Goal: Task Accomplishment & Management: Manage account settings

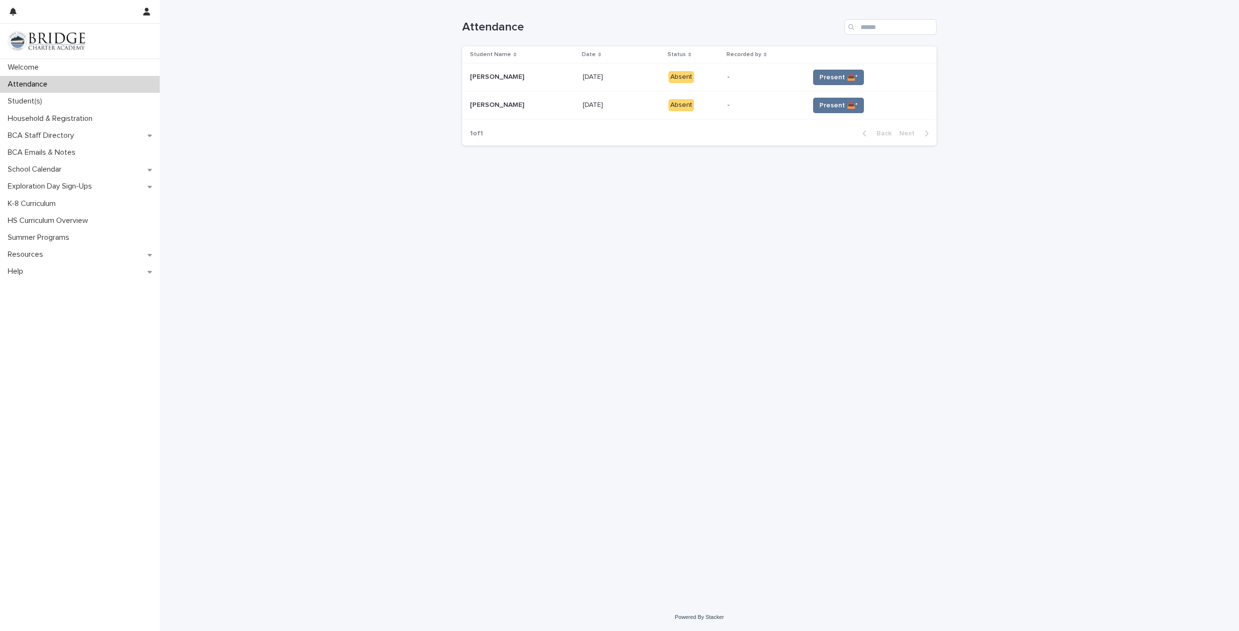
click at [828, 68] on td "Present 📥*" at bounding box center [870, 77] width 131 height 28
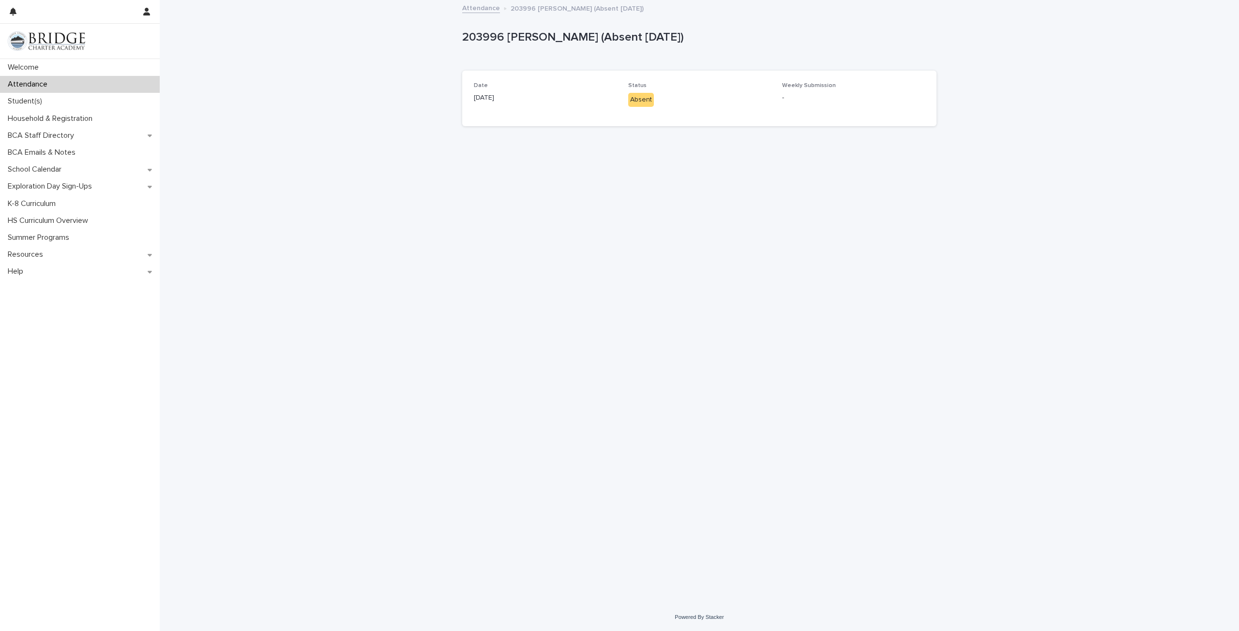
click at [33, 85] on p "Attendance" at bounding box center [29, 84] width 51 height 9
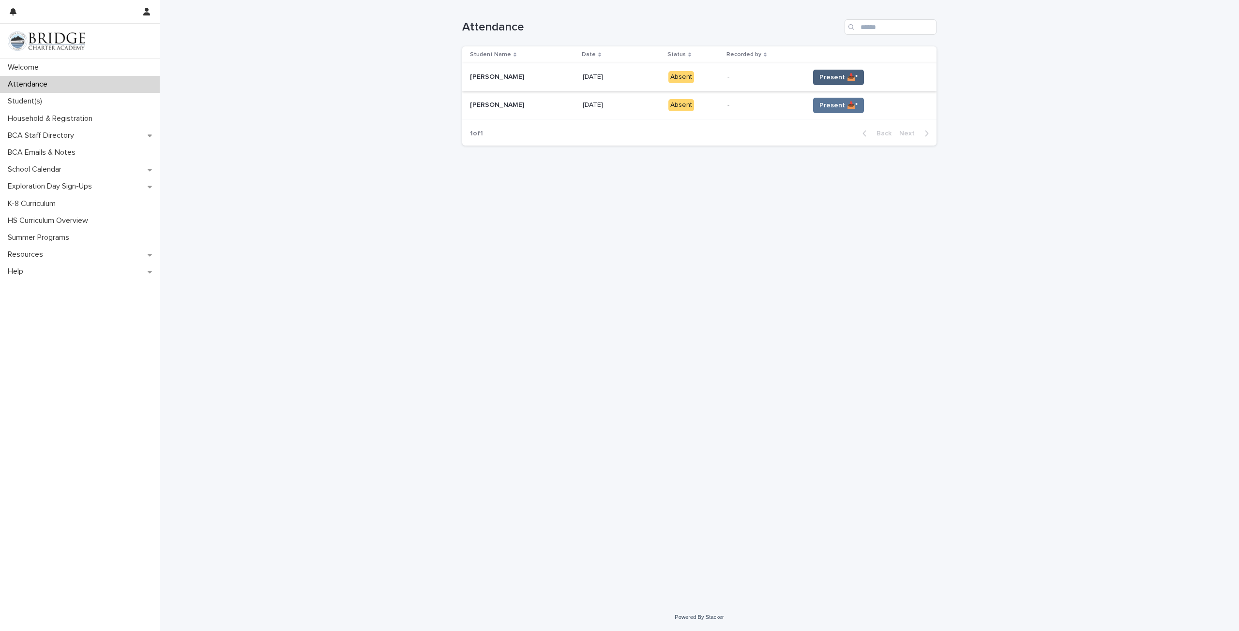
click at [835, 75] on span "Present 📥*" at bounding box center [838, 78] width 38 height 10
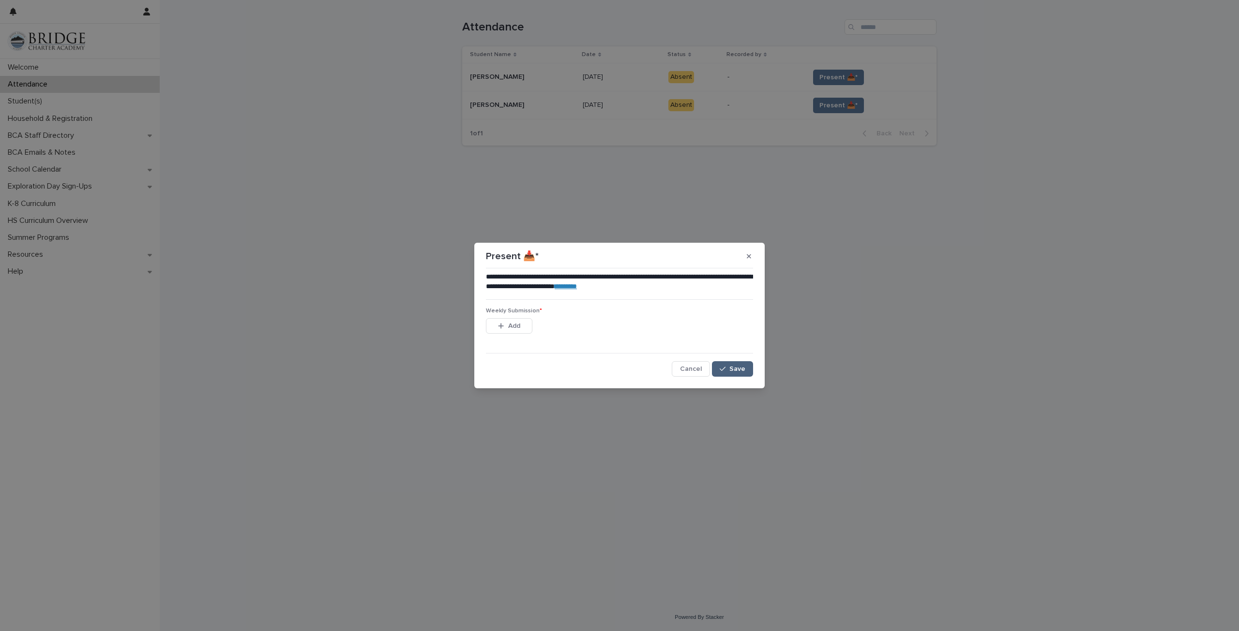
click at [743, 373] on span "Save" at bounding box center [737, 369] width 16 height 7
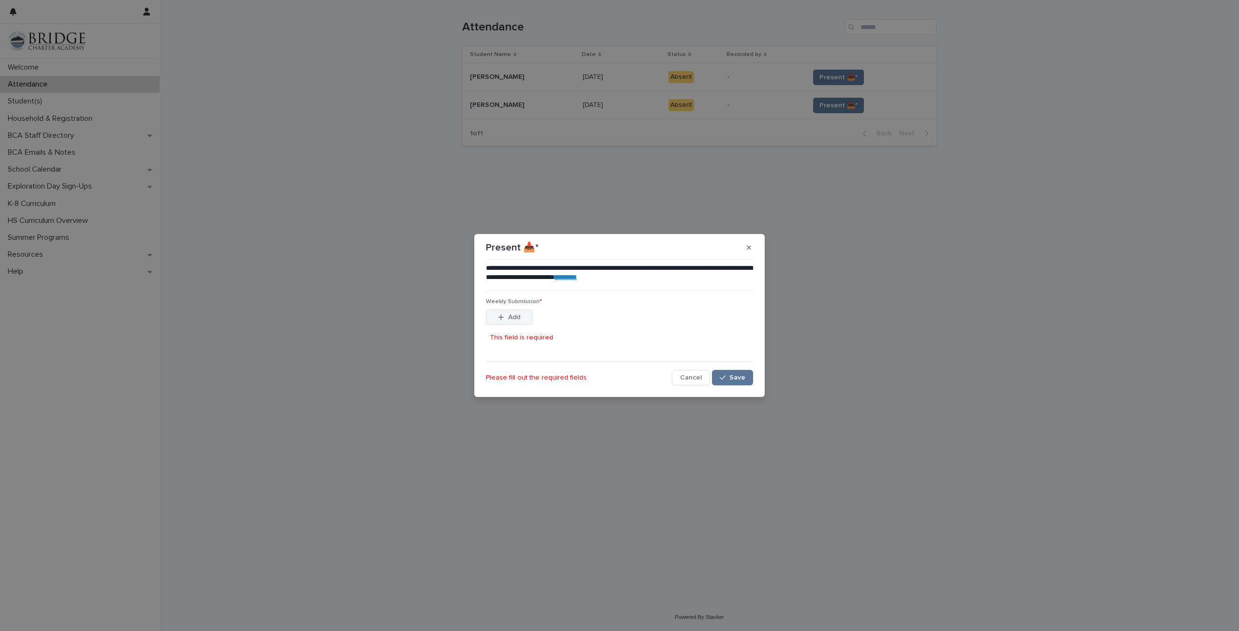
click at [523, 317] on button "Add" at bounding box center [509, 317] width 46 height 15
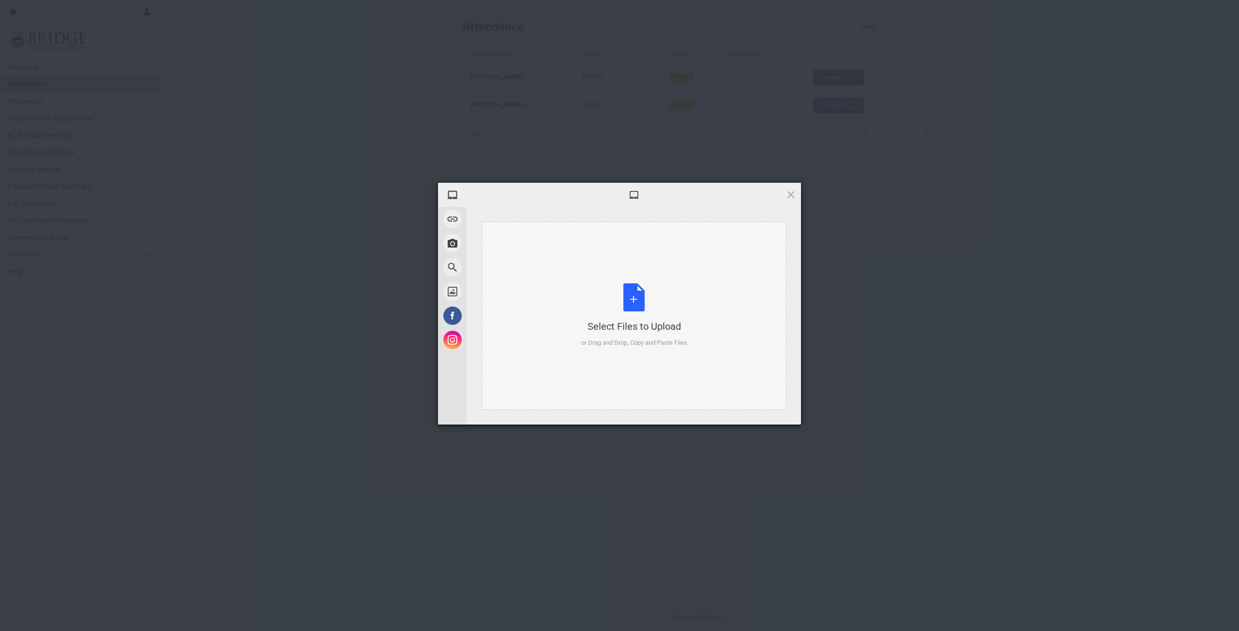
click at [637, 304] on div "Select Files to Upload or Drag and Drop, Copy and Paste Files" at bounding box center [634, 316] width 106 height 64
click at [781, 411] on span "Upload 1" at bounding box center [771, 412] width 49 height 18
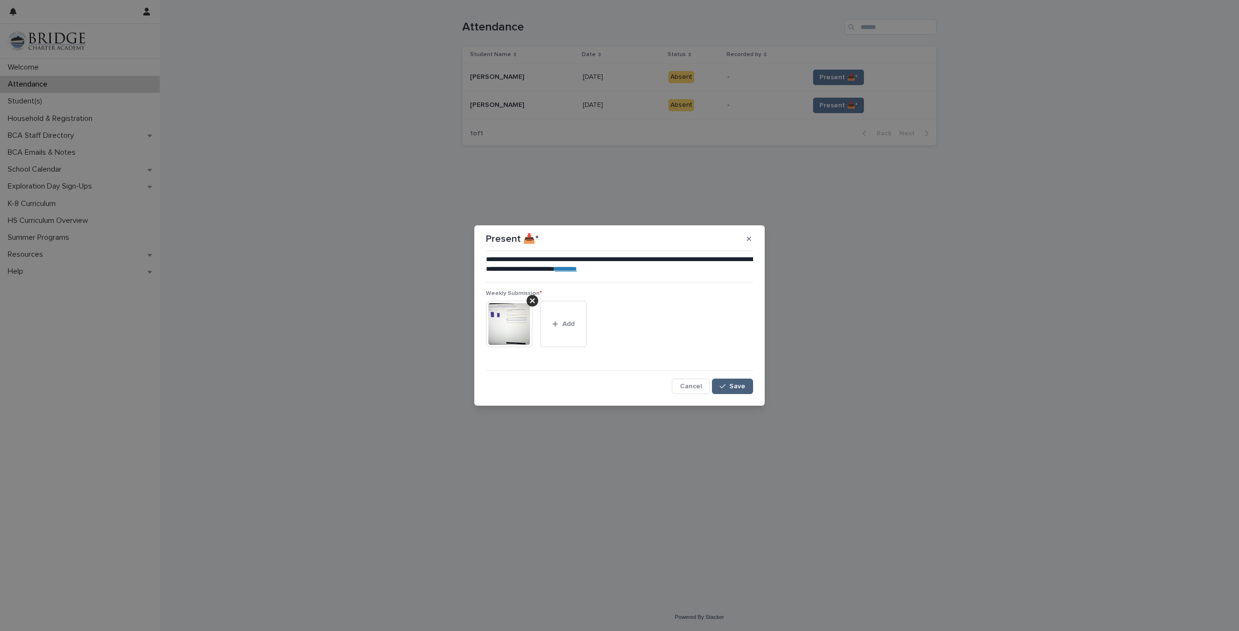
click at [743, 386] on span "Save" at bounding box center [737, 386] width 16 height 7
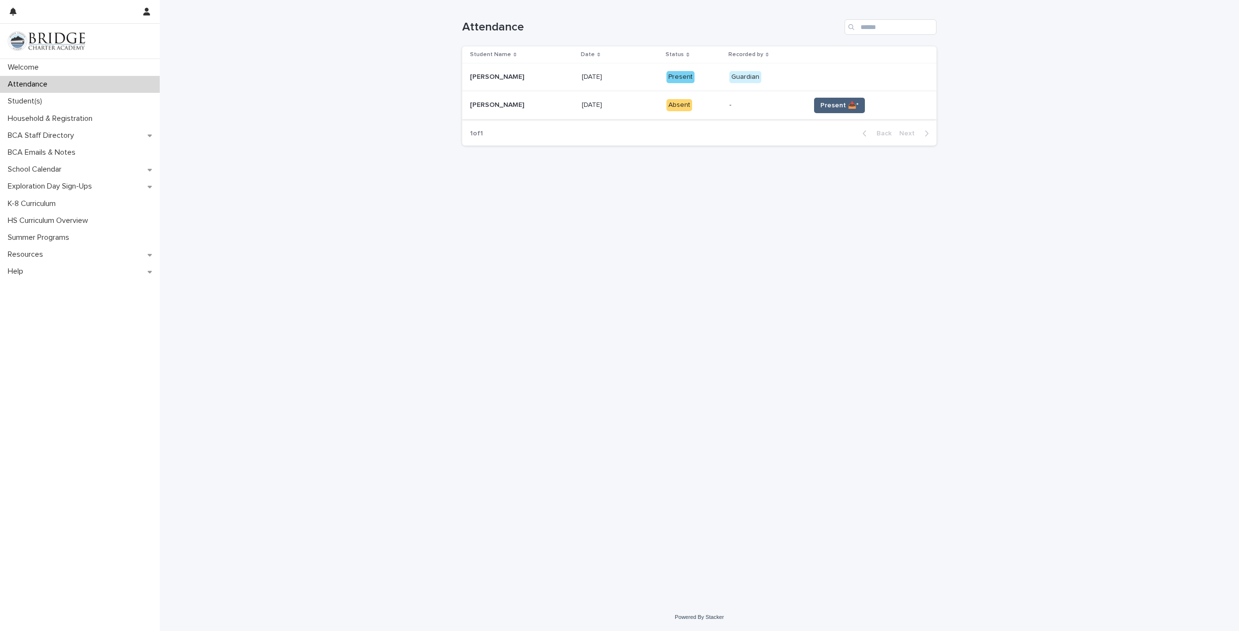
click at [835, 107] on span "Present 📥*" at bounding box center [839, 106] width 38 height 10
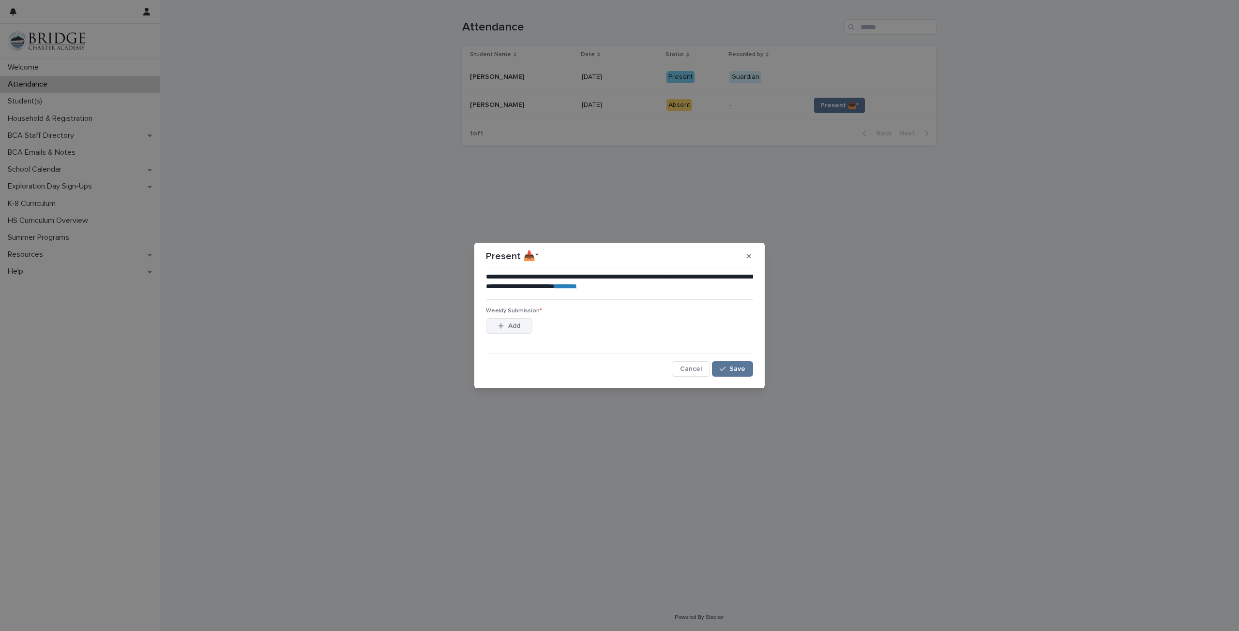
click at [511, 326] on span "Add" at bounding box center [514, 326] width 12 height 7
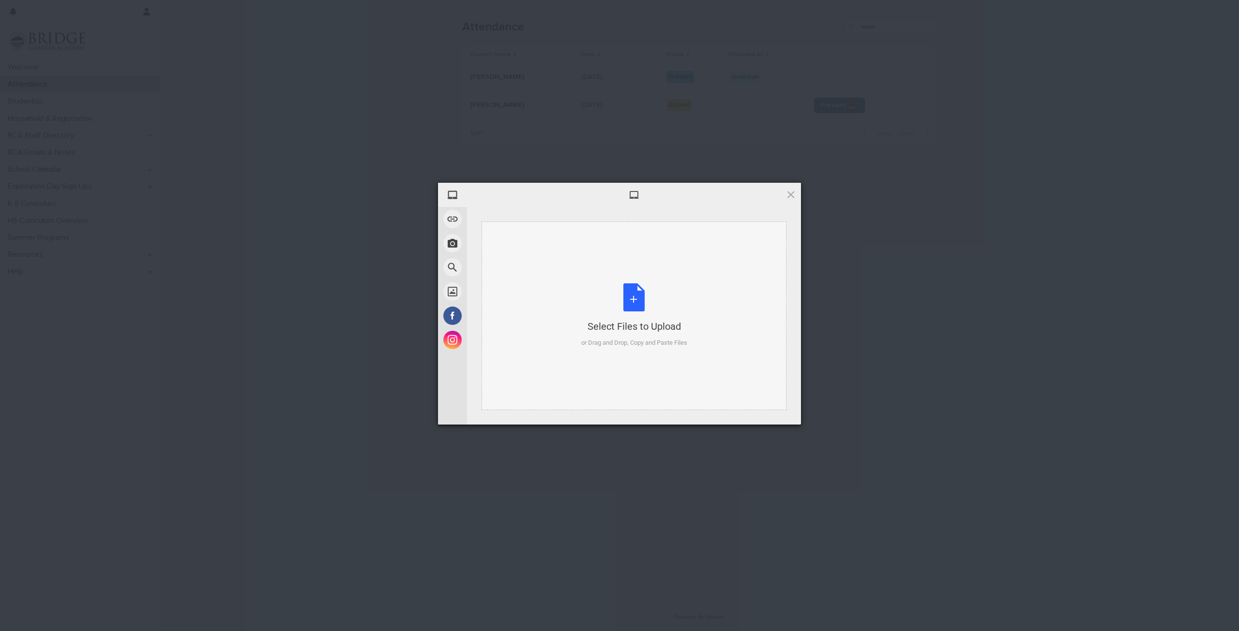
click at [604, 312] on div "Select Files to Upload or Drag and Drop, Copy and Paste Files" at bounding box center [634, 316] width 106 height 64
click at [777, 409] on span "Upload 1" at bounding box center [771, 411] width 19 height 7
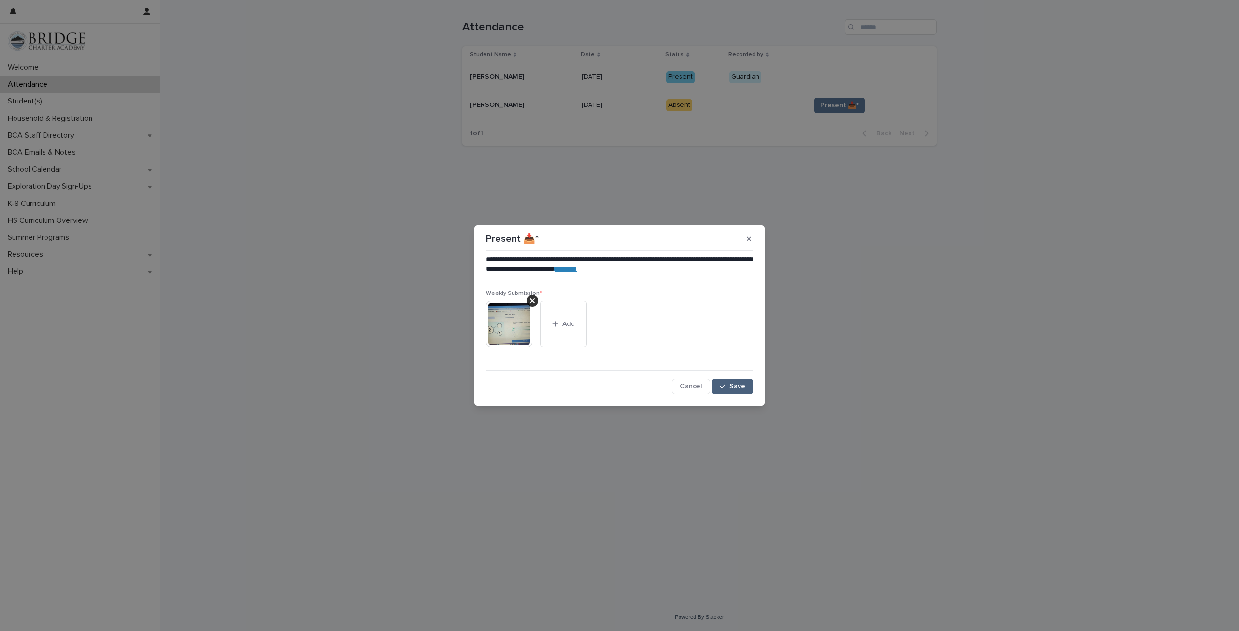
click at [738, 385] on span "Save" at bounding box center [737, 386] width 16 height 7
